Goal: Book appointment/travel/reservation

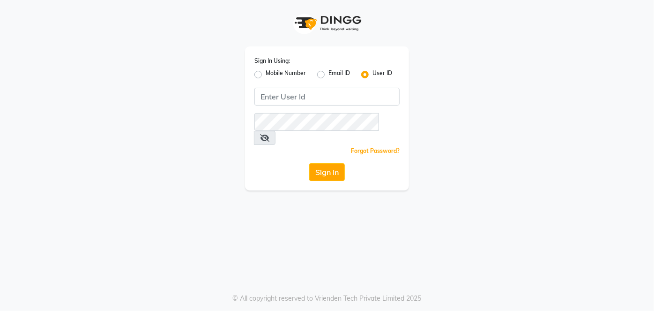
click at [266, 75] on label "Mobile Number" at bounding box center [286, 74] width 40 height 11
click at [266, 75] on input "Mobile Number" at bounding box center [269, 72] width 6 height 6
radio input "true"
radio input "false"
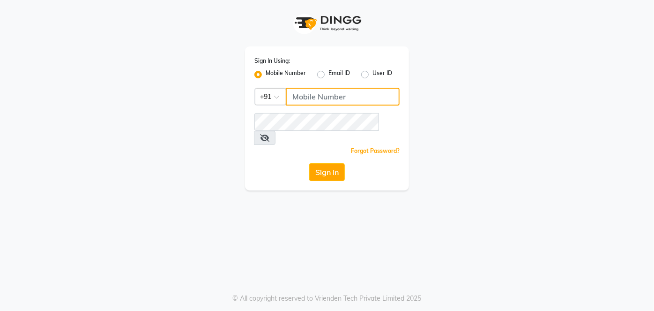
click at [291, 89] on input "Username" at bounding box center [343, 97] width 114 height 18
type input "8850460529"
click at [287, 111] on div "Sign In Using: Mobile Number Email ID User ID Country Code × [PHONE_NUMBER] Rem…" at bounding box center [327, 118] width 164 height 144
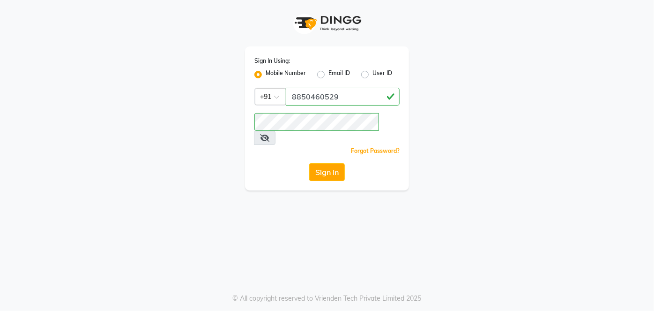
click at [275, 131] on span at bounding box center [265, 138] width 22 height 14
click at [269, 134] on icon at bounding box center [264, 137] width 9 height 7
click at [338, 163] on button "Sign In" at bounding box center [327, 172] width 36 height 18
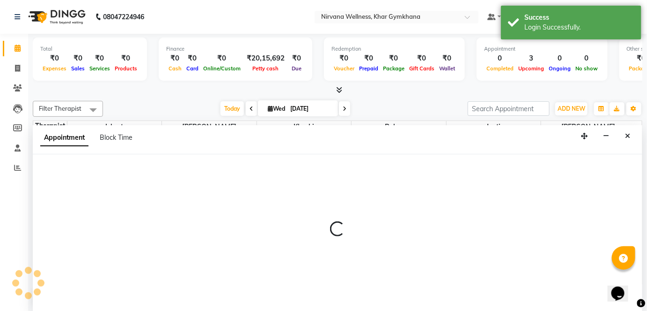
select select "68038"
select select "495"
select select "tentative"
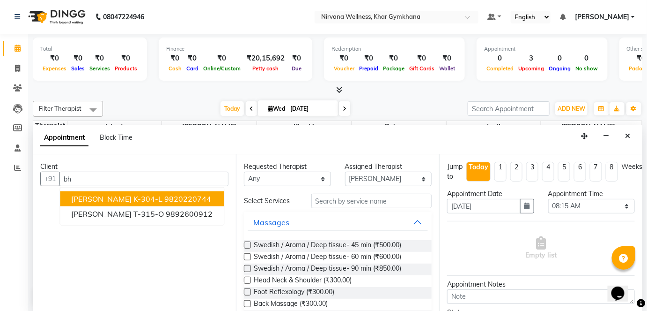
type input "b"
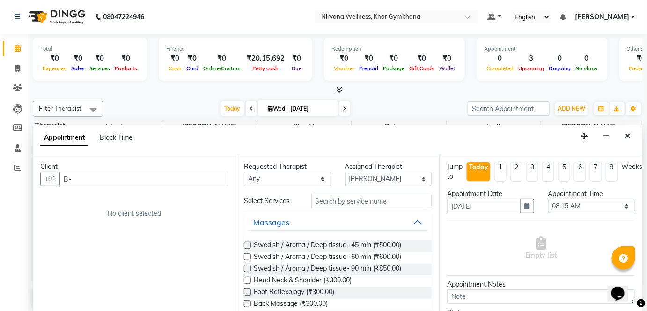
type input "B"
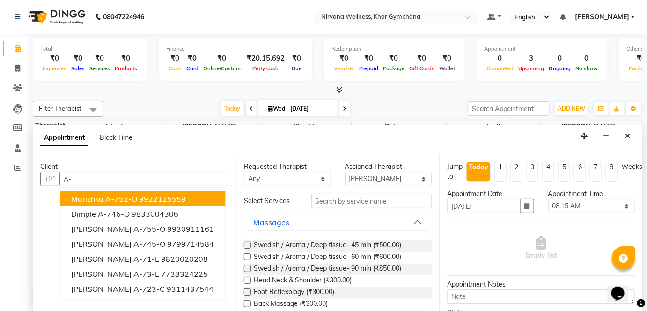
type input "A"
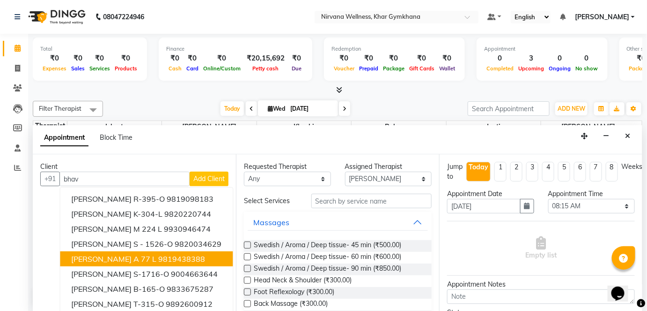
click at [128, 254] on span "[PERSON_NAME] A 77 L" at bounding box center [113, 258] width 85 height 9
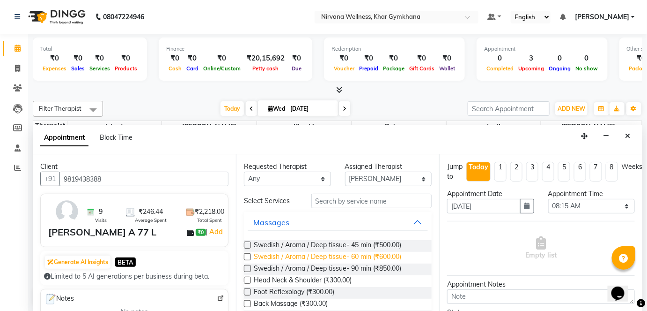
type input "9819438388"
click at [345, 259] on span "Swedish / Aroma / Deep tissue- 60 min (₹600.00)" at bounding box center [328, 258] width 148 height 12
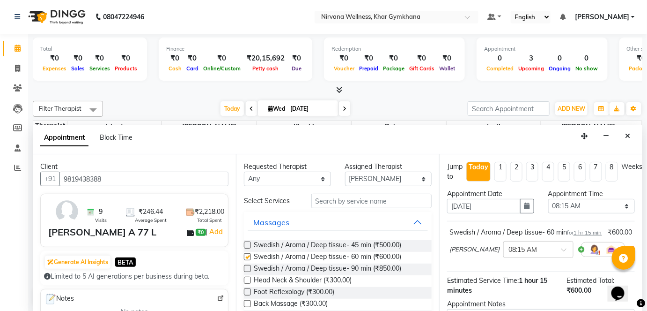
checkbox input "false"
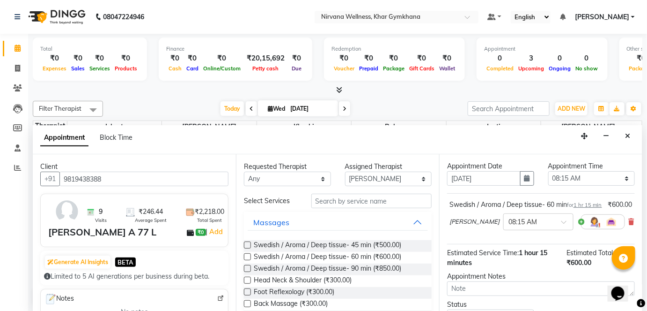
scroll to position [42, 0]
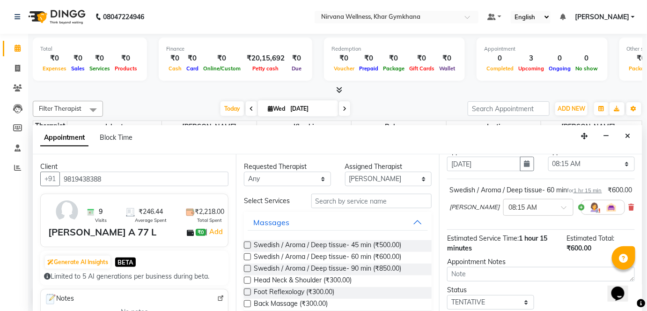
click at [619, 211] on div "[PERSON_NAME] × 08:15 AM" at bounding box center [541, 207] width 183 height 24
click at [629, 210] on icon at bounding box center [632, 207] width 6 height 7
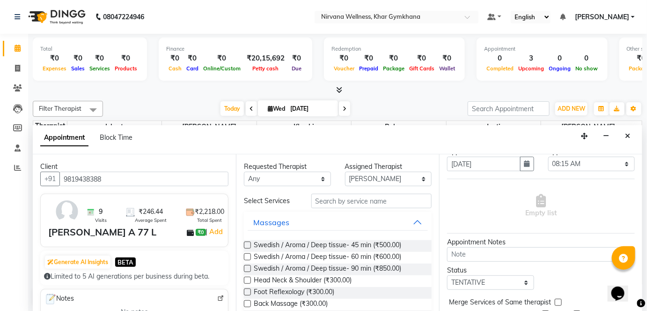
click at [360, 277] on div "Head Neck & Shoulder (₹300.00)" at bounding box center [338, 281] width 188 height 12
click at [339, 287] on div "Foot Reflexology (₹300.00)" at bounding box center [338, 293] width 188 height 12
drag, startPoint x: 343, startPoint y: 280, endPoint x: 407, endPoint y: 278, distance: 64.2
click at [344, 280] on span "Head Neck & Shoulder (₹300.00)" at bounding box center [303, 281] width 98 height 12
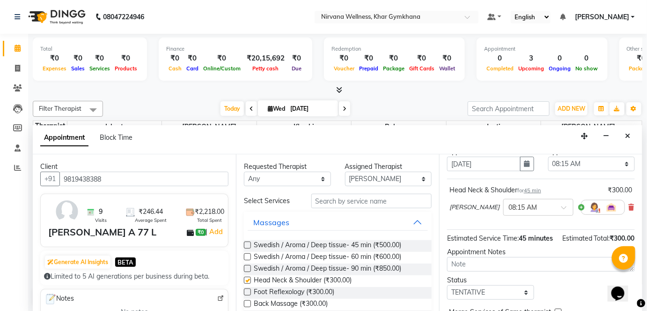
checkbox input "false"
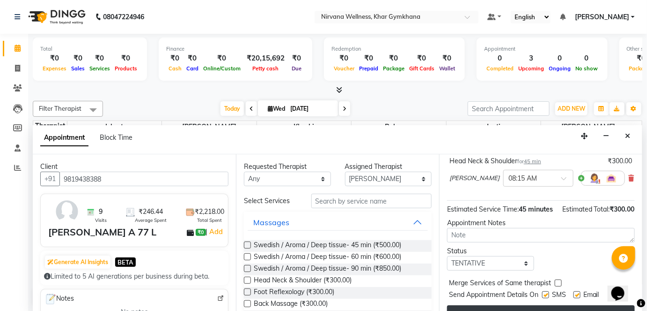
scroll to position [98, 0]
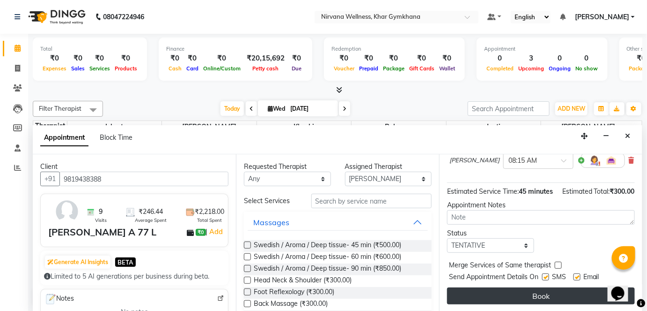
click at [506, 298] on button "Book" at bounding box center [541, 295] width 188 height 17
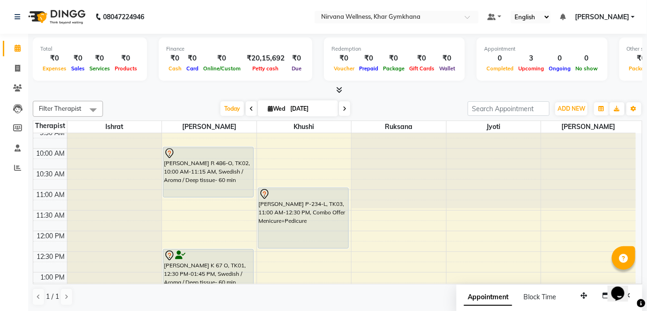
scroll to position [127, 0]
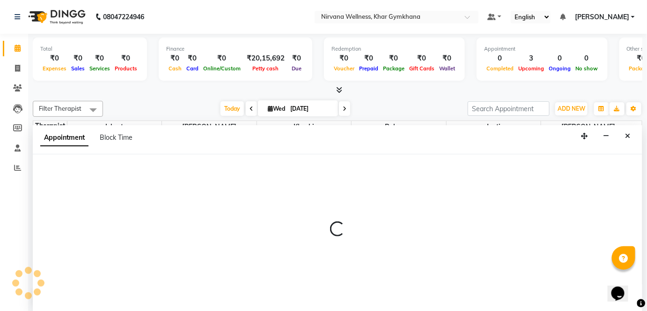
select select "72486"
select select "750"
select select "tentative"
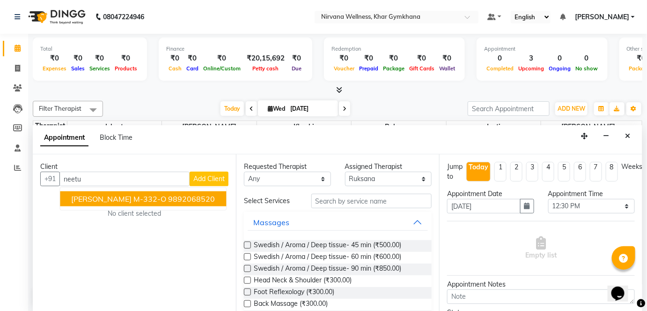
click at [125, 199] on span "[PERSON_NAME] M-332-O" at bounding box center [118, 198] width 95 height 9
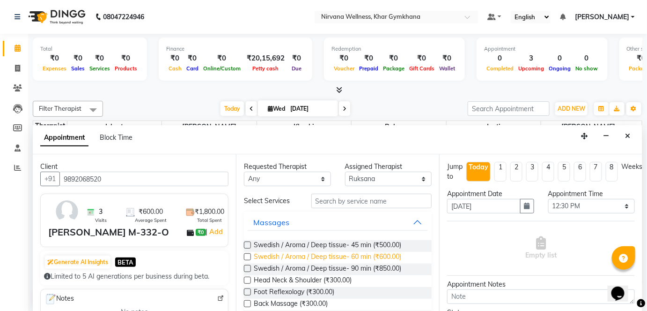
type input "9892068520"
drag, startPoint x: 394, startPoint y: 255, endPoint x: 483, endPoint y: 274, distance: 91.3
click at [395, 255] on span "Swedish / Aroma / Deep tissue- 60 min (₹600.00)" at bounding box center [328, 258] width 148 height 12
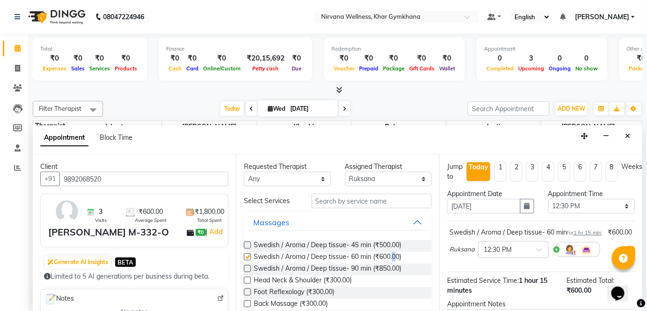
checkbox input "false"
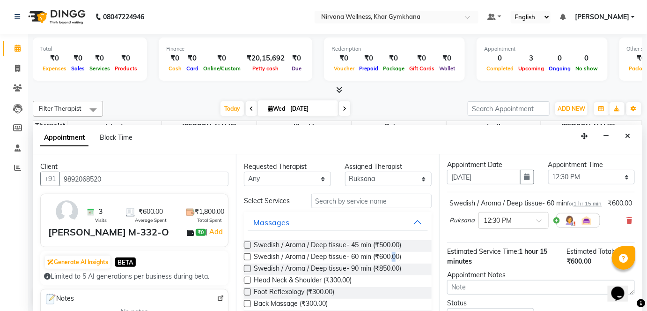
scroll to position [108, 0]
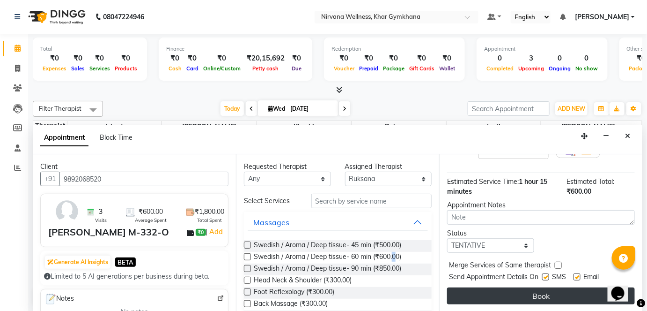
click at [520, 293] on button "Book" at bounding box center [541, 295] width 188 height 17
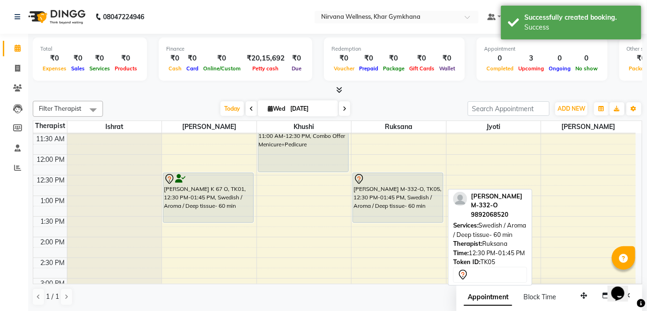
scroll to position [170, 0]
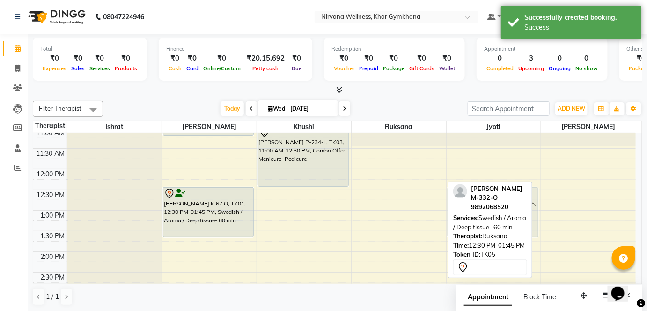
drag, startPoint x: 421, startPoint y: 196, endPoint x: 473, endPoint y: 198, distance: 52.0
click at [473, 198] on div "Filter Therapist Select All Ishrat Jyoti [PERSON_NAME] [PERSON_NAME] [DATE] [DA…" at bounding box center [338, 203] width 610 height 212
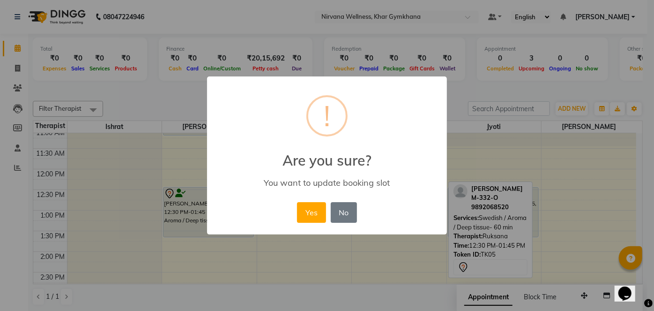
drag, startPoint x: 312, startPoint y: 210, endPoint x: 317, endPoint y: 207, distance: 5.9
click at [312, 210] on button "Yes" at bounding box center [311, 212] width 29 height 21
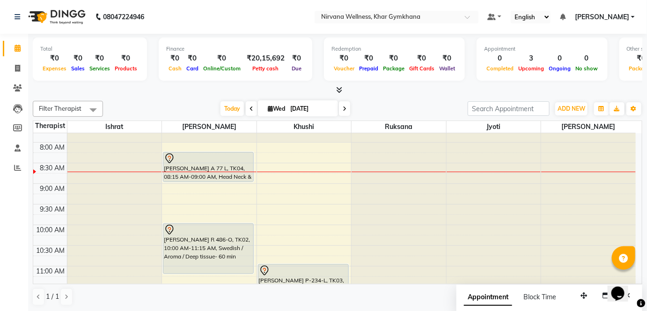
scroll to position [202, 0]
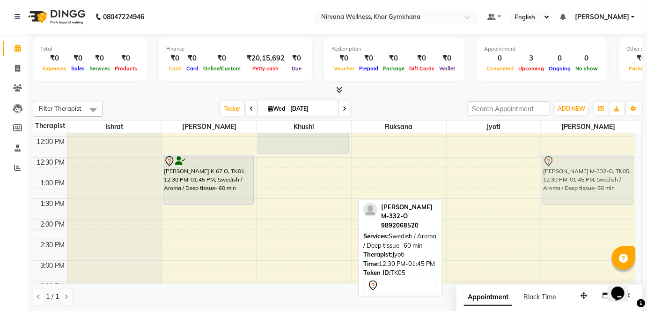
drag, startPoint x: 518, startPoint y: 192, endPoint x: 575, endPoint y: 192, distance: 56.7
click at [576, 192] on tr "[PERSON_NAME] A 77 L, TK04, 08:15 AM-09:00 AM, Head Neck & Shoulder [PERSON_NAM…" at bounding box center [334, 260] width 603 height 659
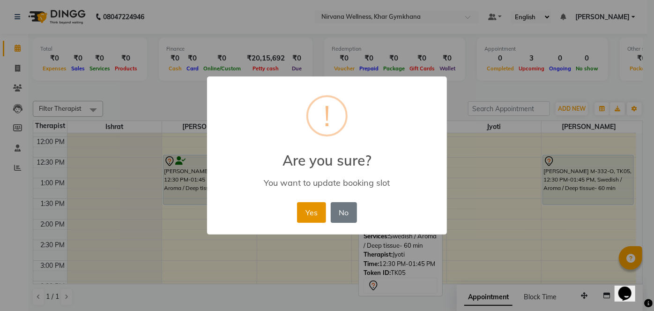
click at [317, 202] on button "Yes" at bounding box center [311, 212] width 29 height 21
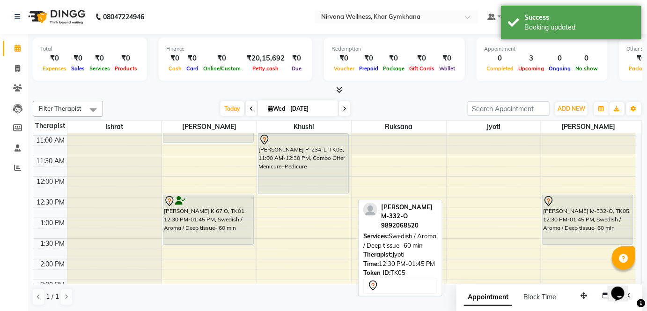
scroll to position [213, 0]
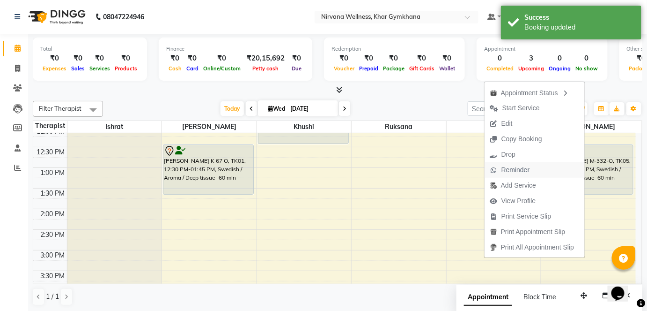
click at [511, 170] on span "Reminder" at bounding box center [516, 170] width 29 height 10
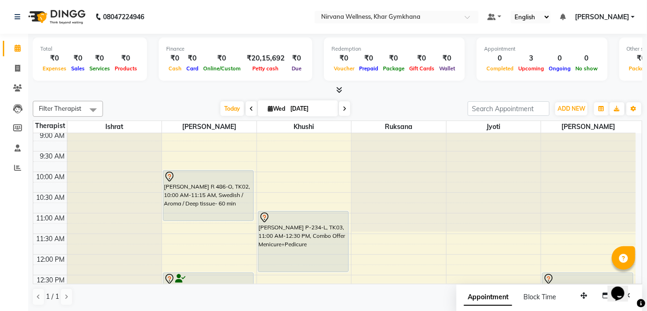
scroll to position [0, 0]
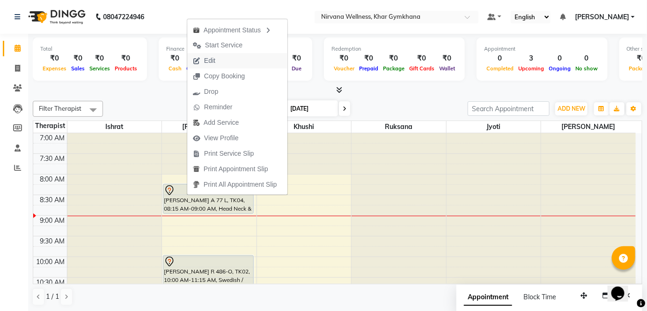
click at [222, 54] on button "Edit" at bounding box center [237, 60] width 100 height 15
select select "tentative"
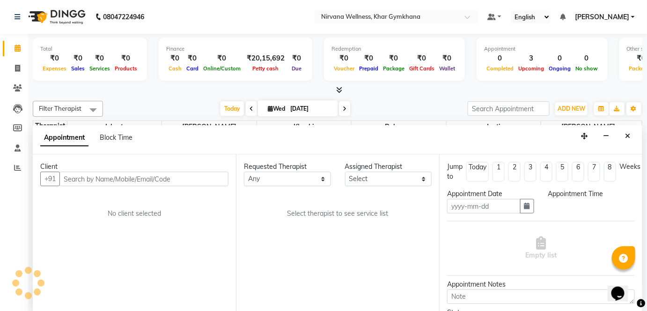
type input "[DATE]"
select select "68038"
select select "495"
select select "3392"
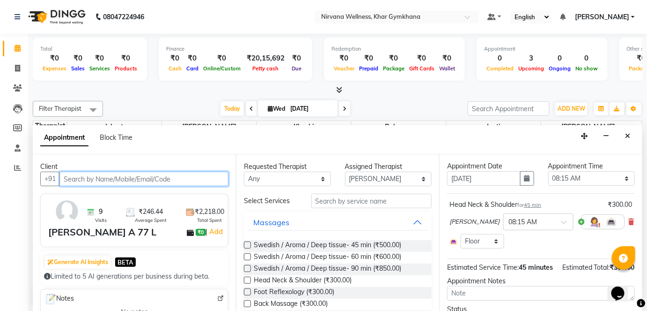
scroll to position [42, 0]
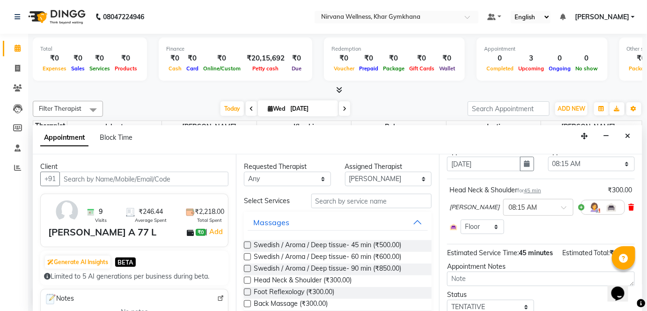
click at [629, 202] on span at bounding box center [632, 207] width 6 height 10
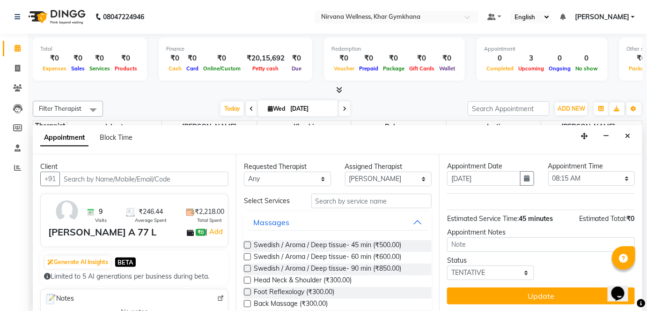
scroll to position [27, 0]
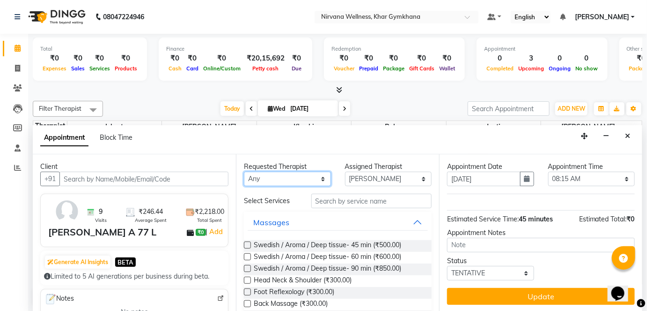
click at [284, 174] on select "Any [PERSON_NAME] Jyoti [PERSON_NAME] [PERSON_NAME]" at bounding box center [287, 178] width 87 height 15
select select "68038"
click at [244, 171] on select "Any [PERSON_NAME] Jyoti [PERSON_NAME] [PERSON_NAME]" at bounding box center [287, 178] width 87 height 15
click at [302, 279] on span "Head Neck & Shoulder (₹300.00)" at bounding box center [303, 281] width 98 height 12
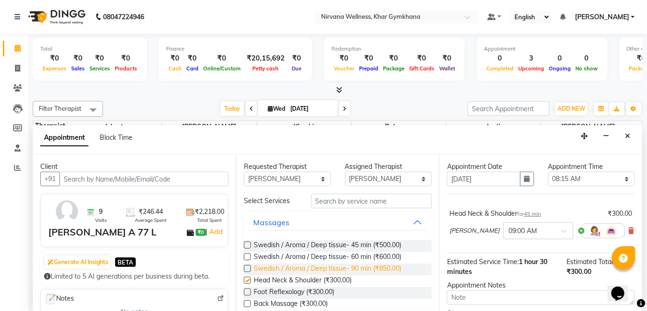
scroll to position [42, 0]
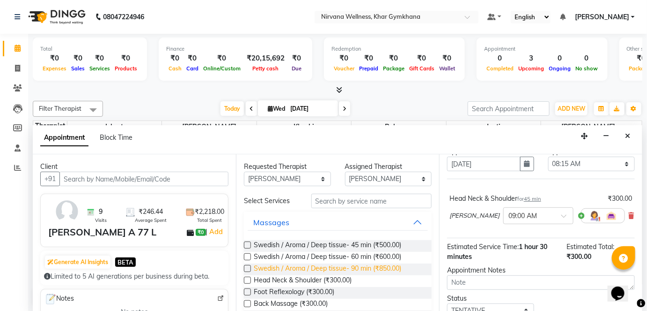
checkbox input "false"
click at [509, 212] on input "text" at bounding box center [529, 215] width 41 height 10
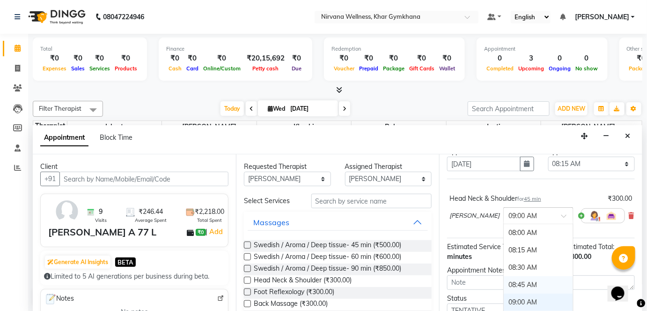
scroll to position [0, 0]
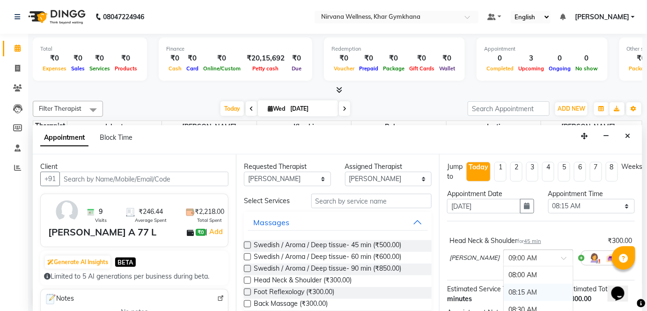
click at [504, 287] on div "08:15 AM" at bounding box center [538, 291] width 69 height 17
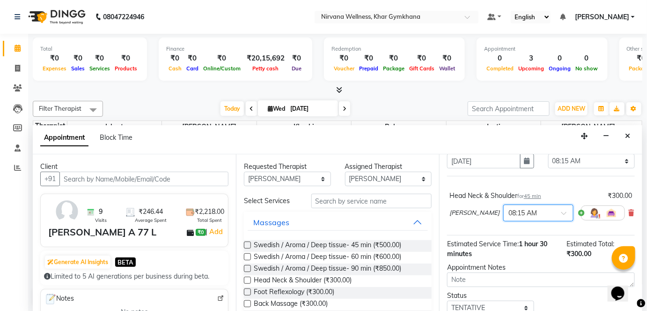
scroll to position [80, 0]
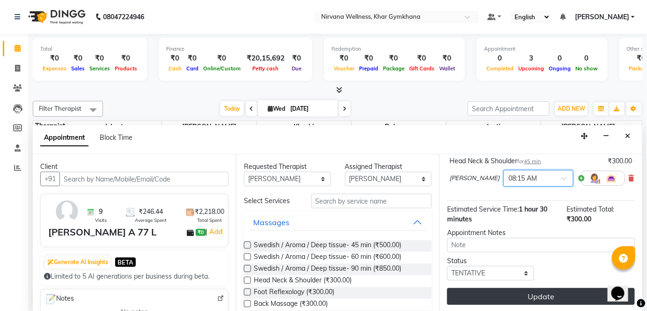
click at [498, 295] on button "Update" at bounding box center [541, 296] width 188 height 17
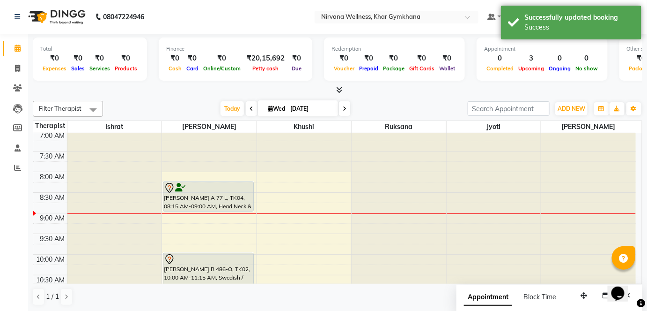
scroll to position [0, 0]
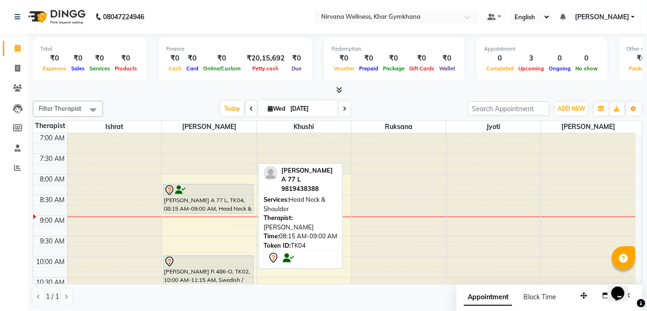
click at [188, 197] on div "[PERSON_NAME] A 77 L, TK04, 08:15 AM-09:00 AM, Head Neck & Shoulder" at bounding box center [208, 198] width 90 height 29
click at [183, 190] on icon at bounding box center [180, 190] width 10 height 0
select select "7"
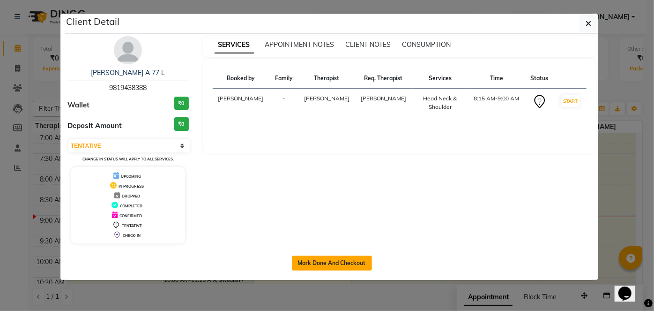
click at [337, 259] on button "Mark Done And Checkout" at bounding box center [332, 262] width 80 height 15
select select "service"
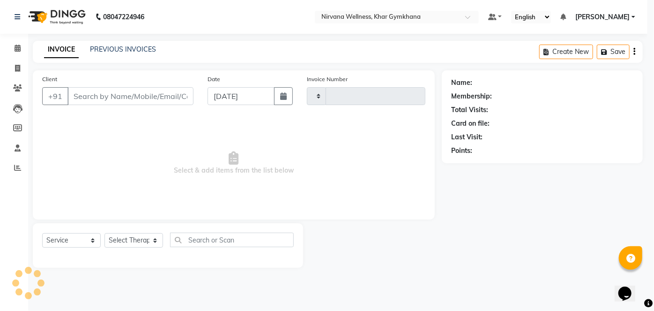
type input "2068"
select select "3"
select select "6844"
type input "9819438388"
select select "68038"
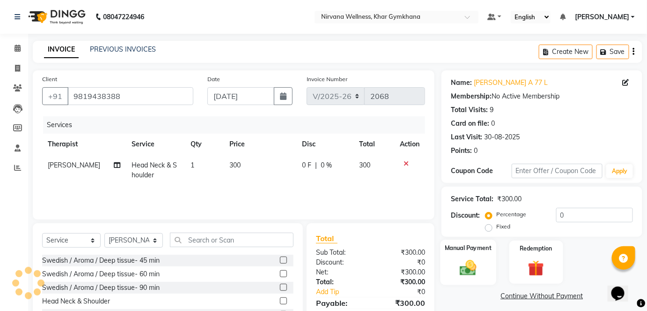
click at [482, 251] on label "Manual Payment" at bounding box center [468, 247] width 47 height 9
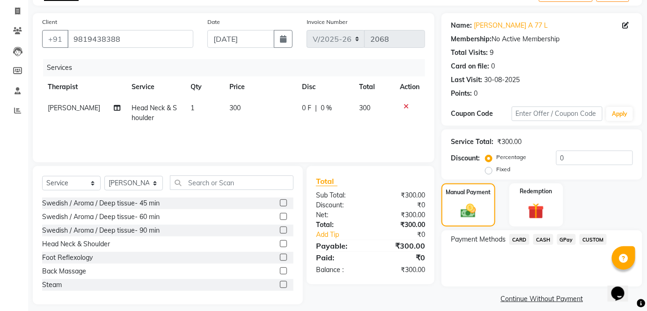
scroll to position [66, 0]
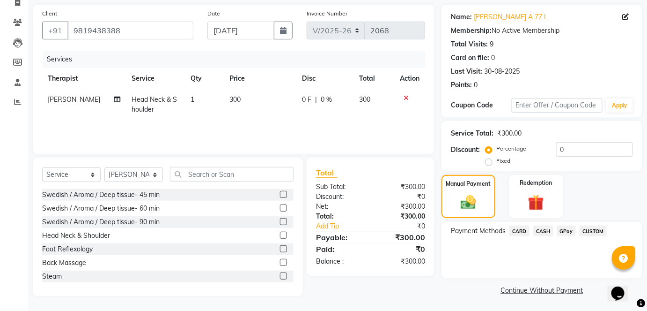
click at [546, 234] on span "CASH" at bounding box center [543, 230] width 20 height 11
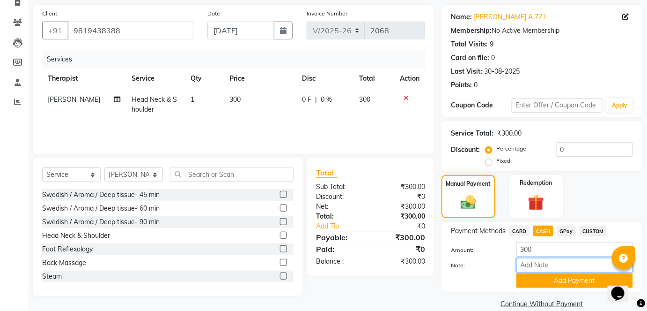
paste input "HL0002317"
type input "HL0002317"
click at [555, 284] on button "Add Payment" at bounding box center [575, 280] width 117 height 15
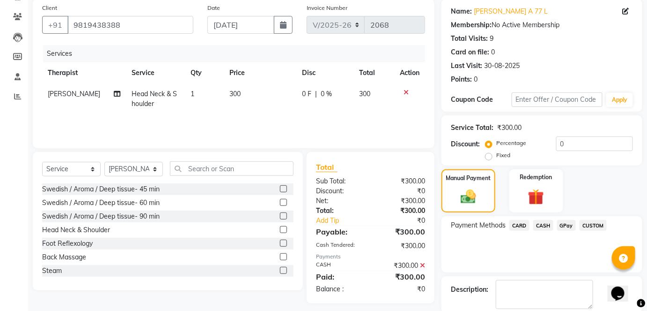
scroll to position [118, 0]
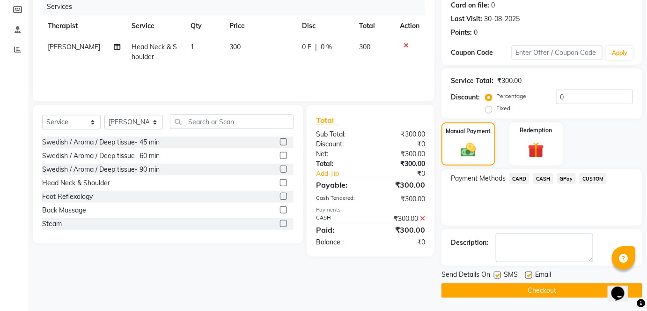
drag, startPoint x: 553, startPoint y: 286, endPoint x: 357, endPoint y: 191, distance: 217.7
click at [553, 286] on button "Checkout" at bounding box center [542, 290] width 201 height 15
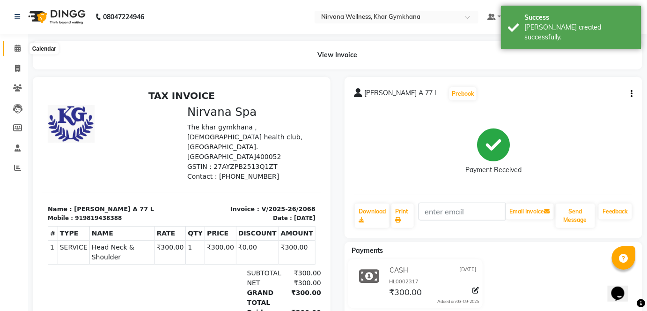
click at [16, 46] on icon at bounding box center [18, 47] width 6 height 7
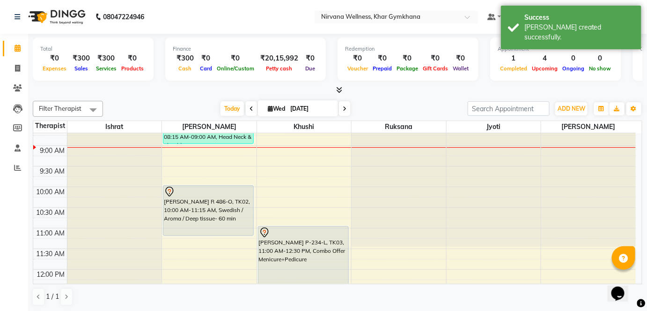
scroll to position [127, 0]
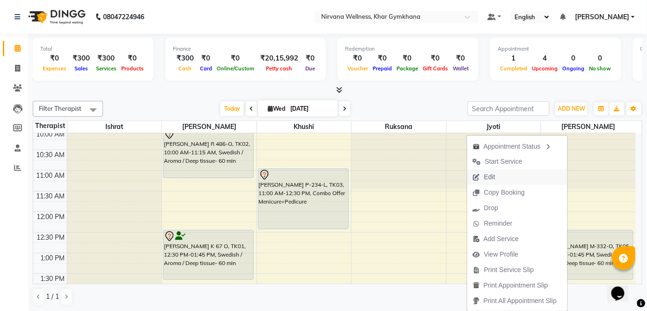
click at [496, 171] on span "Edit" at bounding box center [484, 176] width 34 height 15
select select "79305"
select select "750"
select select "tentative"
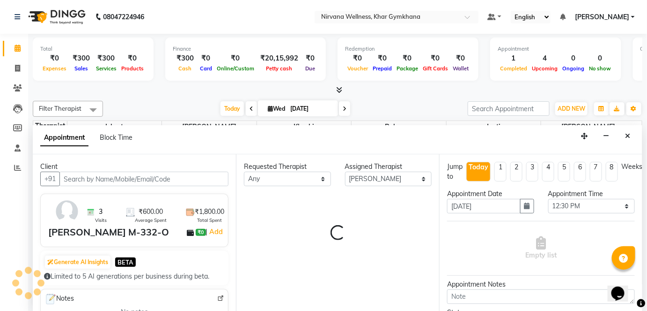
scroll to position [0, 0]
select select "3392"
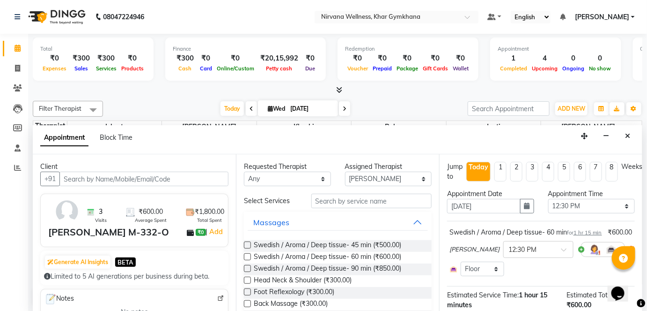
drag, startPoint x: 626, startPoint y: 134, endPoint x: 625, endPoint y: 139, distance: 4.8
click at [626, 134] on button "Close" at bounding box center [629, 136] width 14 height 15
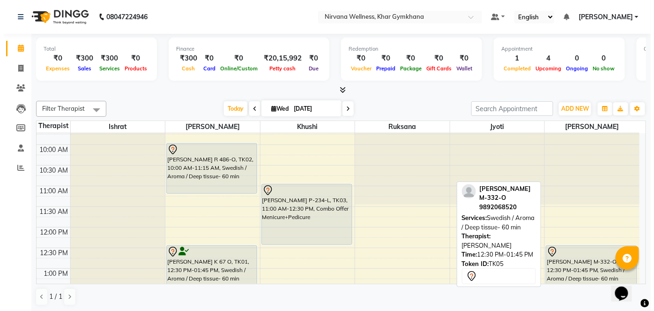
scroll to position [125, 0]
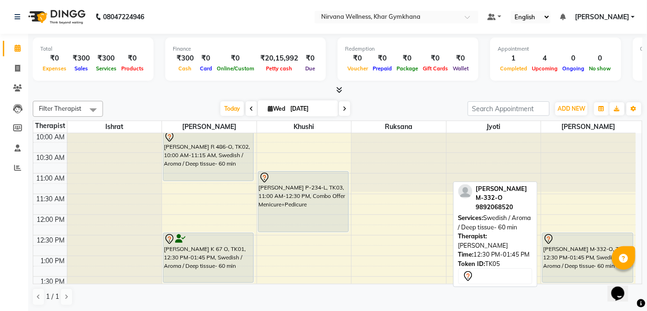
click at [582, 244] on div "[PERSON_NAME] M-332-O, TK05, 12:30 PM-01:45 PM, Swedish / Aroma / Deep tissue- …" at bounding box center [588, 257] width 90 height 49
select select "7"
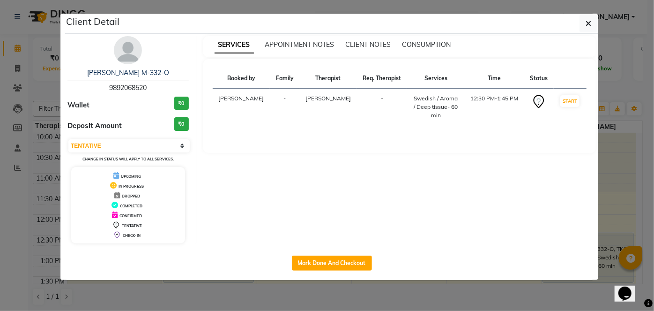
click at [141, 49] on img at bounding box center [128, 50] width 28 height 28
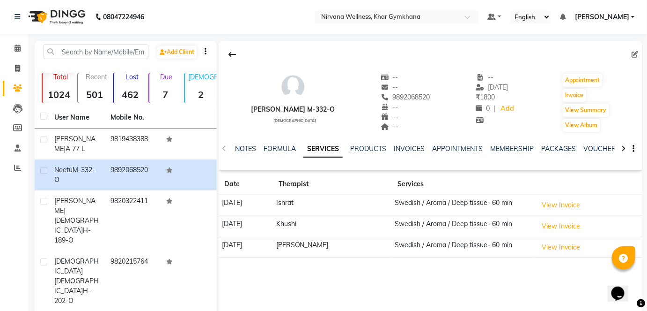
click at [633, 53] on icon at bounding box center [635, 54] width 7 height 7
select select "[DEMOGRAPHIC_DATA]"
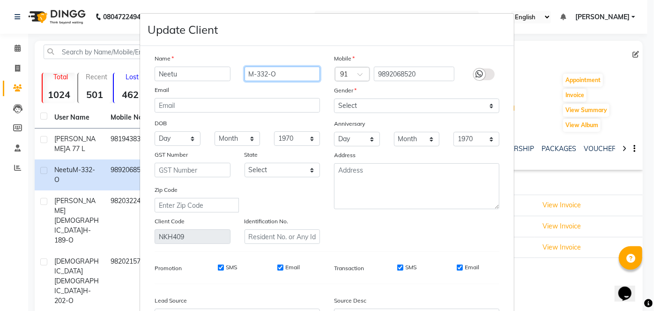
click at [281, 76] on input "M-332-O" at bounding box center [282, 74] width 76 height 15
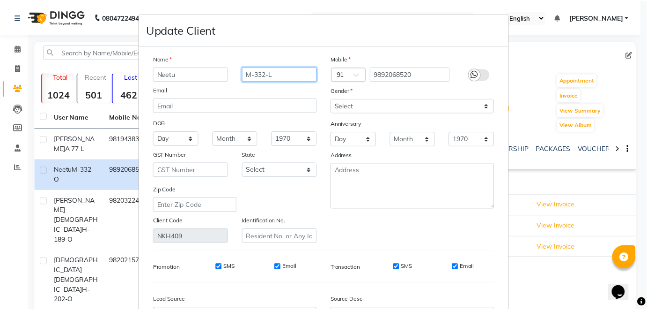
scroll to position [104, 0]
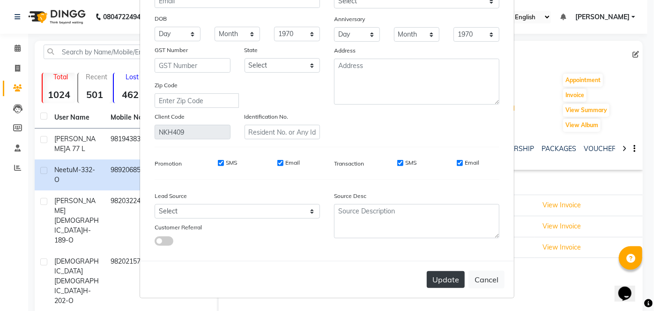
type input "M-332-L"
click at [433, 279] on button "Update" at bounding box center [446, 279] width 38 height 17
select select
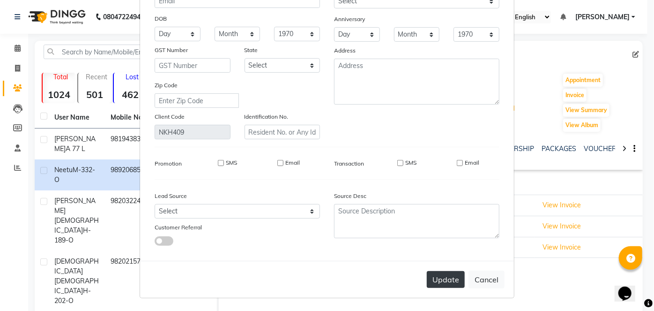
select select
checkbox input "false"
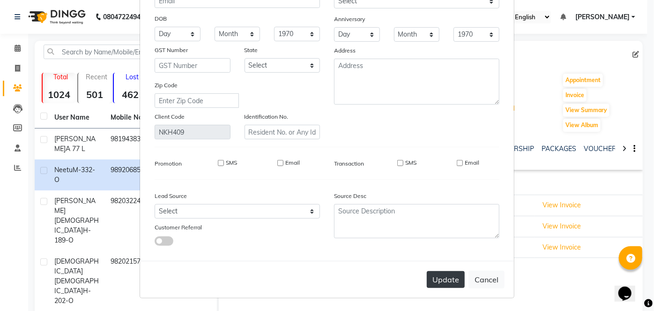
checkbox input "false"
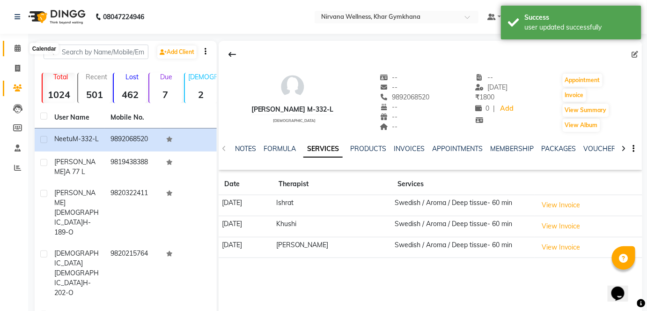
click at [12, 46] on span at bounding box center [17, 48] width 16 height 11
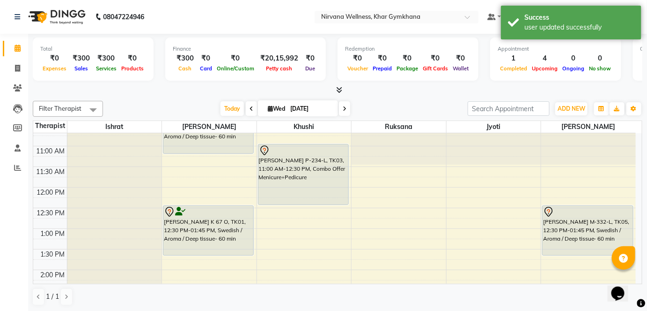
scroll to position [170, 0]
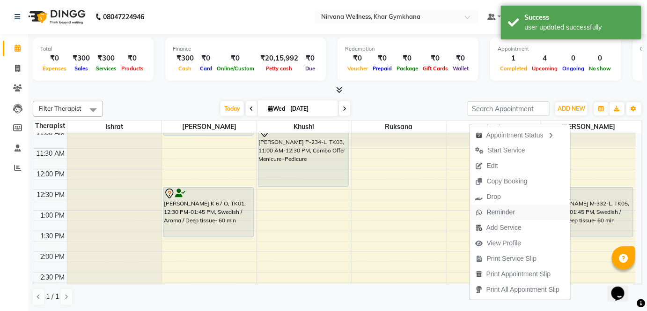
click at [510, 214] on span "Reminder" at bounding box center [501, 212] width 29 height 10
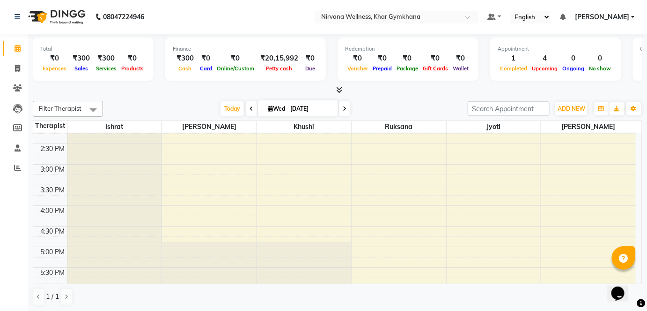
scroll to position [341, 0]
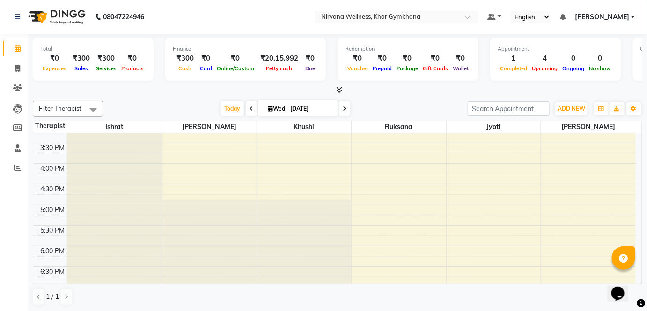
click at [449, 164] on div "7:00 AM 7:30 AM 8:00 AM 8:30 AM 9:00 AM 9:30 AM 10:00 AM 10:30 AM 11:00 AM 11:3…" at bounding box center [334, 122] width 603 height 659
select select "78895"
select select "tentative"
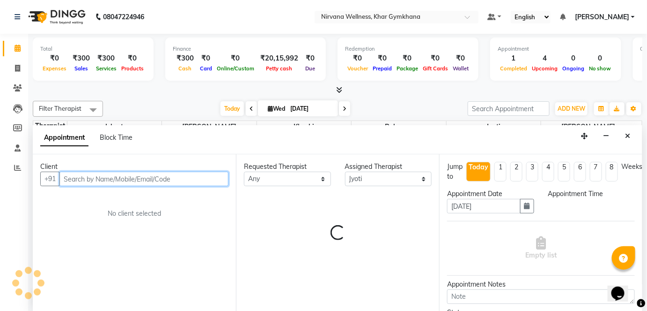
scroll to position [0, 0]
select select "960"
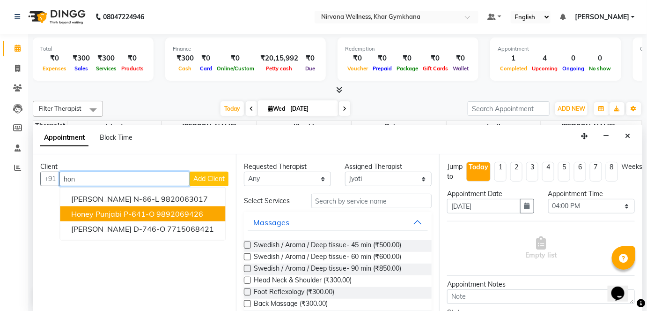
click at [176, 211] on ngb-highlight "9892069426" at bounding box center [179, 213] width 47 height 9
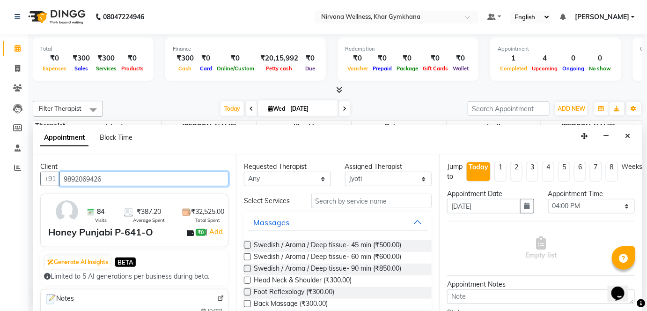
type input "9892069426"
drag, startPoint x: 280, startPoint y: 170, endPoint x: 277, endPoint y: 186, distance: 16.6
click at [281, 172] on div "Requested Therapist Any [PERSON_NAME] Jyoti [PERSON_NAME] [PERSON_NAME]" at bounding box center [287, 174] width 101 height 24
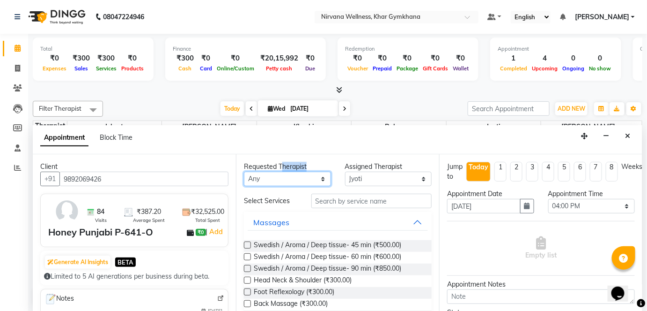
click at [281, 178] on select "Any [PERSON_NAME] Jyoti [PERSON_NAME] [PERSON_NAME]" at bounding box center [287, 178] width 87 height 15
select select "67021"
click at [244, 171] on select "Any [PERSON_NAME] Jyoti [PERSON_NAME] [PERSON_NAME]" at bounding box center [287, 178] width 87 height 15
select select "67021"
click at [280, 183] on select "Any [PERSON_NAME] Jyoti [PERSON_NAME] [PERSON_NAME]" at bounding box center [287, 178] width 87 height 15
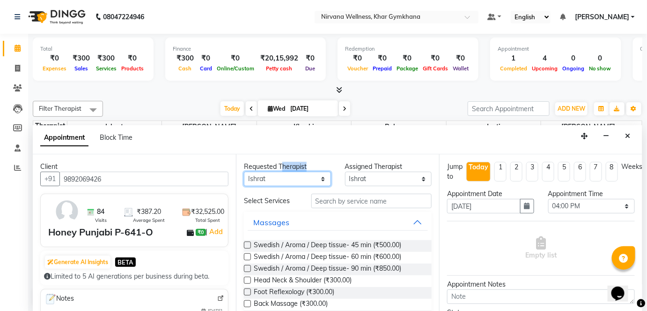
select select "78895"
click at [244, 171] on select "Any [PERSON_NAME] Jyoti [PERSON_NAME] [PERSON_NAME]" at bounding box center [287, 178] width 87 height 15
select select "78895"
drag, startPoint x: 338, startPoint y: 278, endPoint x: 433, endPoint y: 285, distance: 95.8
click at [340, 279] on span "Head Neck & Shoulder (₹300.00)" at bounding box center [303, 281] width 98 height 12
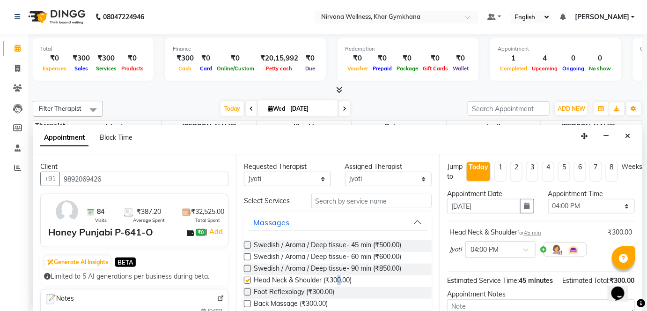
checkbox input "false"
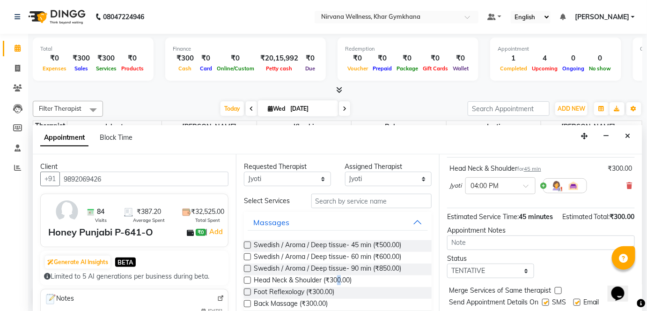
scroll to position [98, 0]
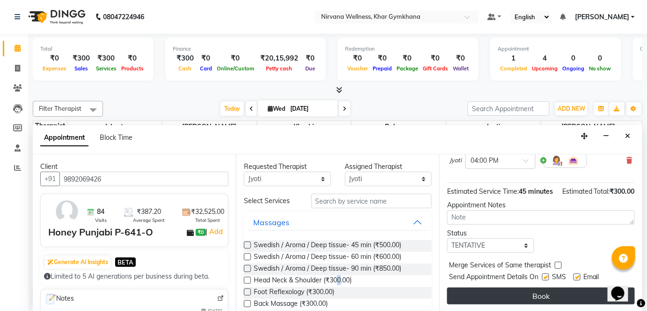
click at [487, 297] on button "Book" at bounding box center [541, 295] width 188 height 17
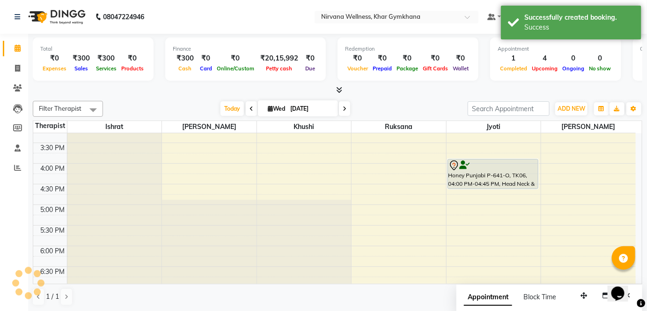
scroll to position [0, 0]
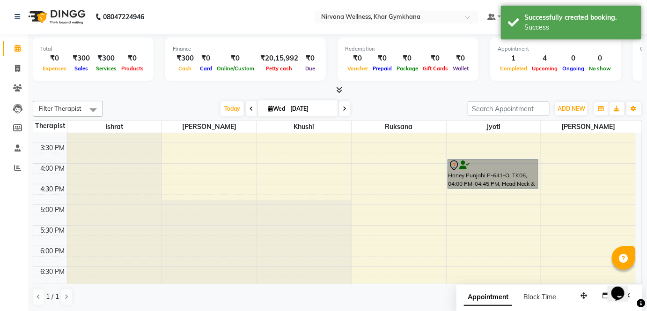
drag, startPoint x: 481, startPoint y: 156, endPoint x: 468, endPoint y: 171, distance: 19.3
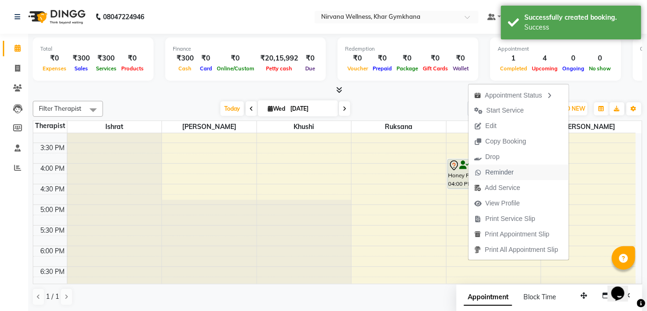
drag, startPoint x: 490, startPoint y: 139, endPoint x: 493, endPoint y: 171, distance: 33.0
click at [493, 171] on ul "Appointment Status Start Service Edit Copy Booking Drop Reminder Add Service Vi…" at bounding box center [518, 172] width 101 height 176
click at [493, 171] on span "Reminder" at bounding box center [500, 172] width 29 height 10
